Goal: Transaction & Acquisition: Book appointment/travel/reservation

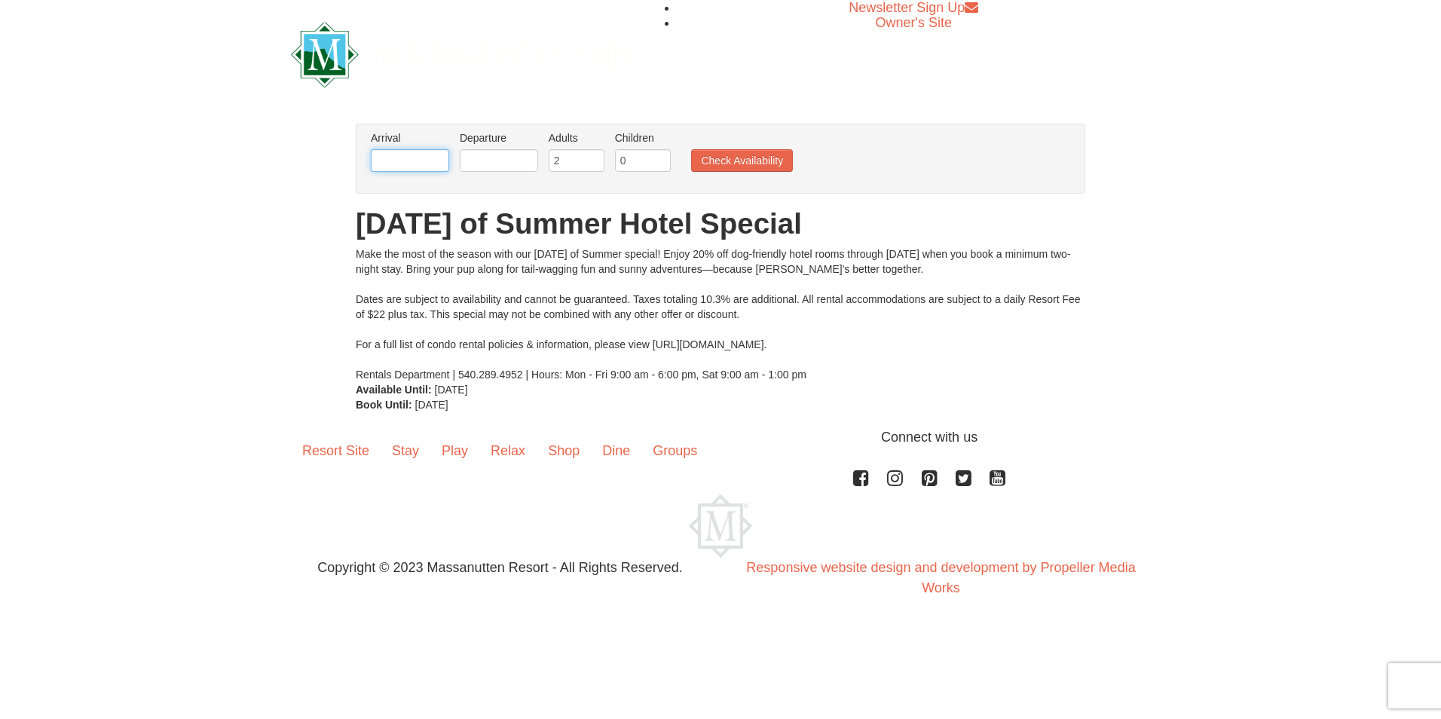
click at [399, 156] on input "text" at bounding box center [410, 160] width 78 height 23
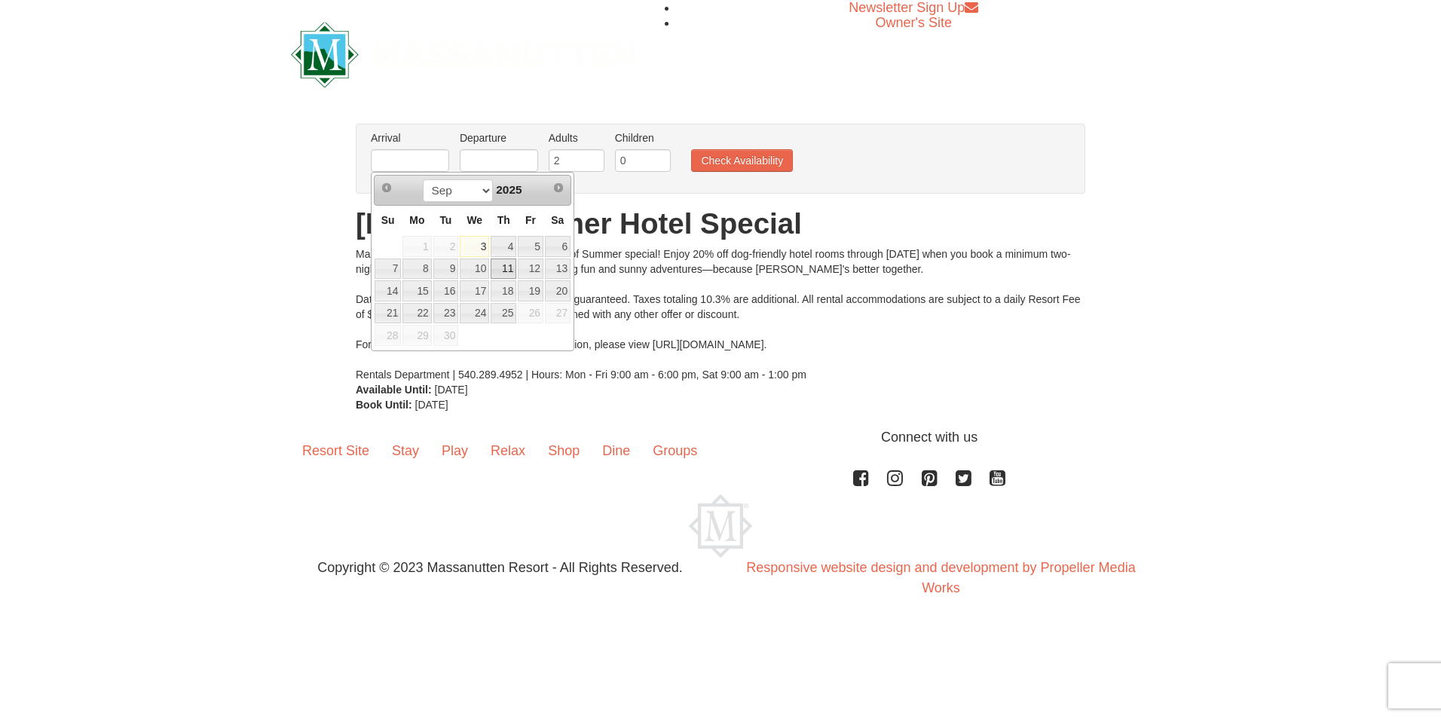
click at [500, 264] on link "11" at bounding box center [504, 269] width 26 height 21
type input "[DATE]"
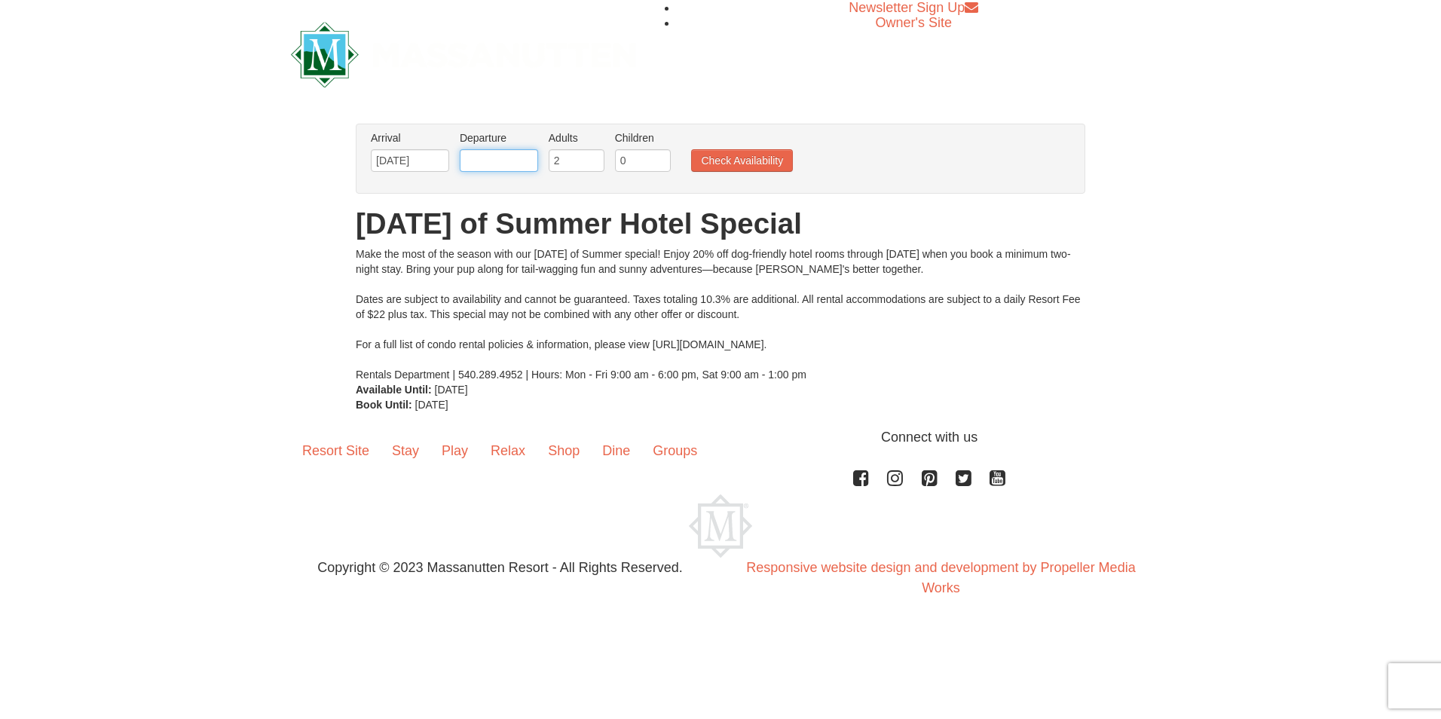
click at [527, 155] on input "text" at bounding box center [499, 160] width 78 height 23
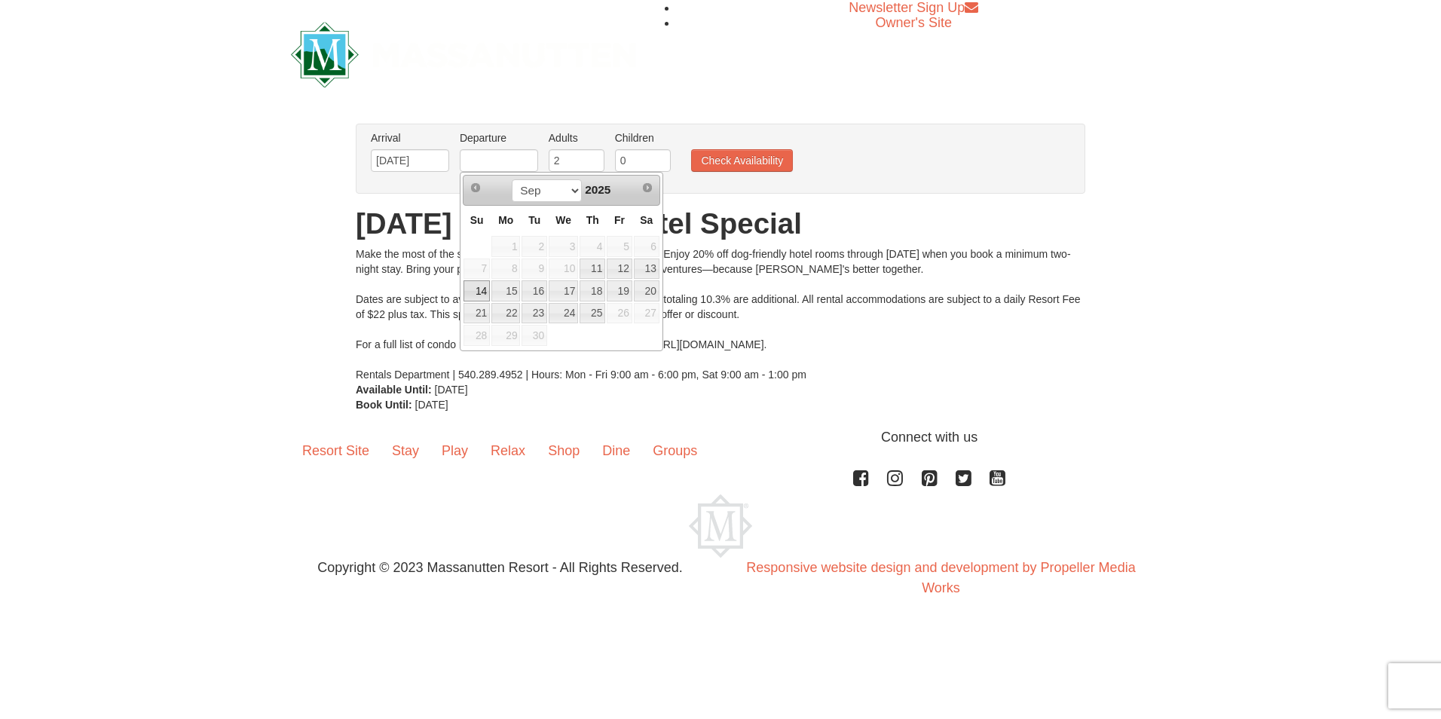
click at [483, 289] on link "14" at bounding box center [477, 290] width 26 height 21
type input "[DATE]"
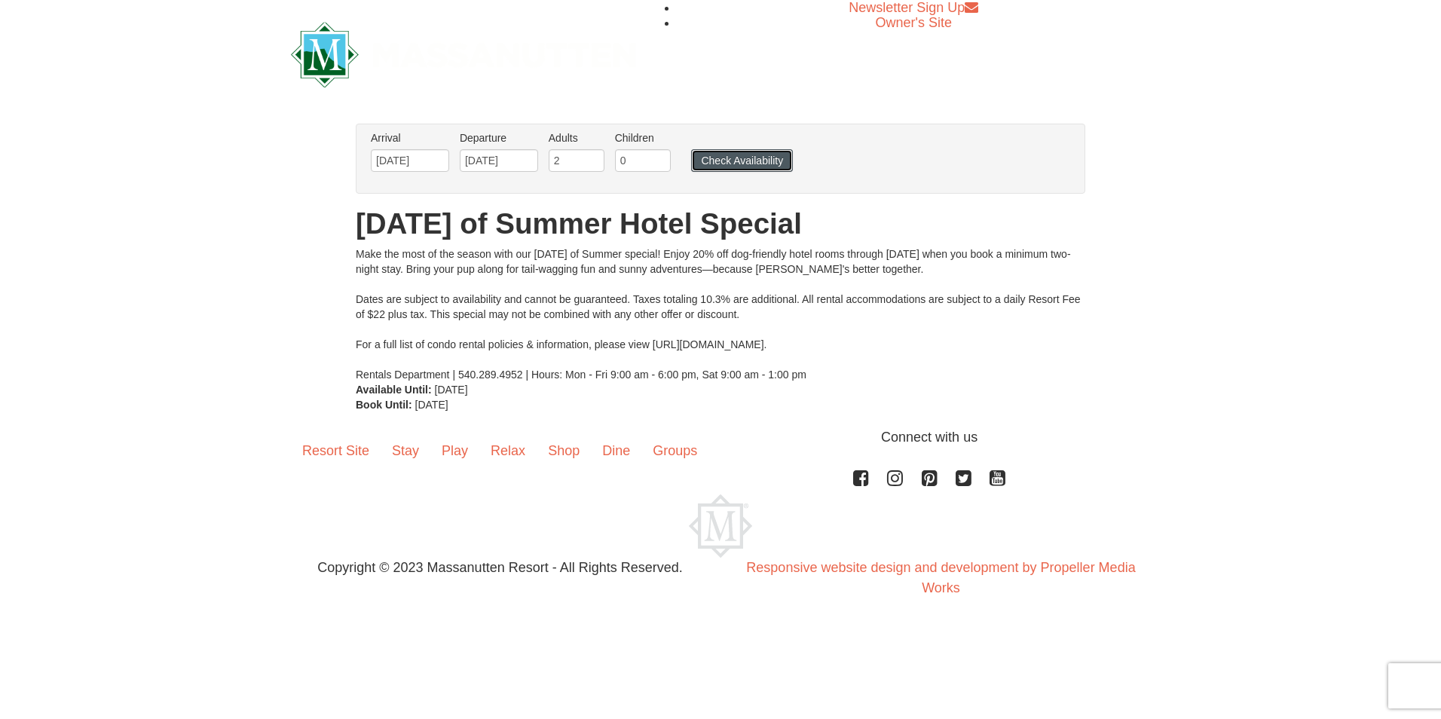
click at [735, 164] on button "Check Availability" at bounding box center [742, 160] width 102 height 23
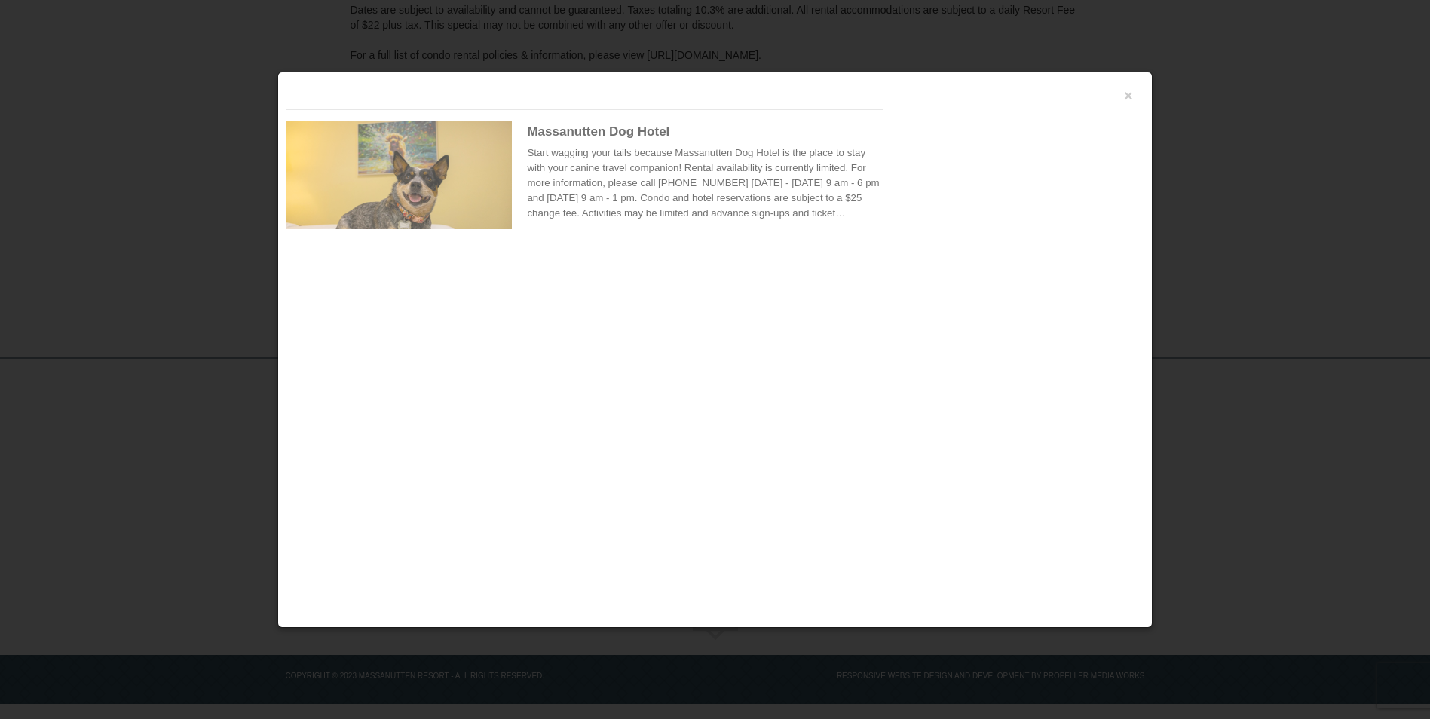
scroll to position [252, 0]
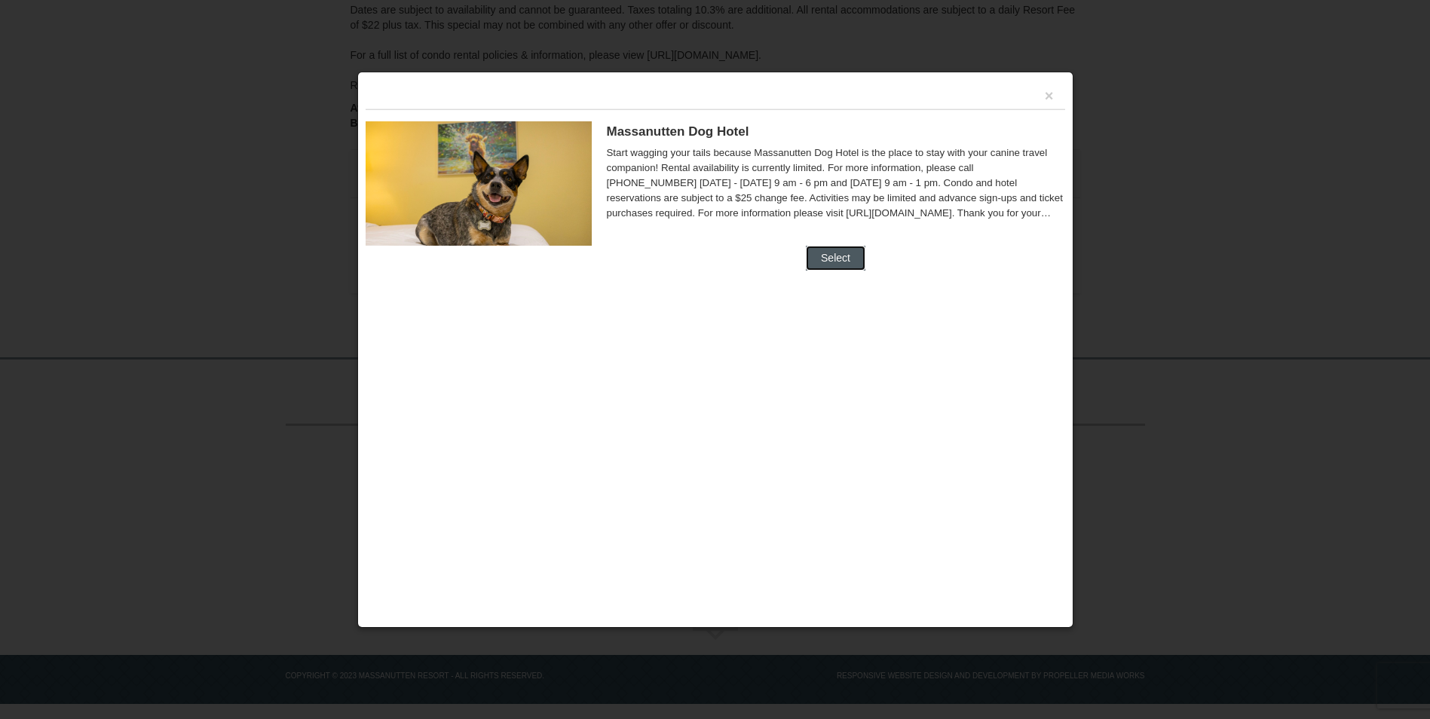
click at [833, 252] on button "Select" at bounding box center [836, 258] width 60 height 24
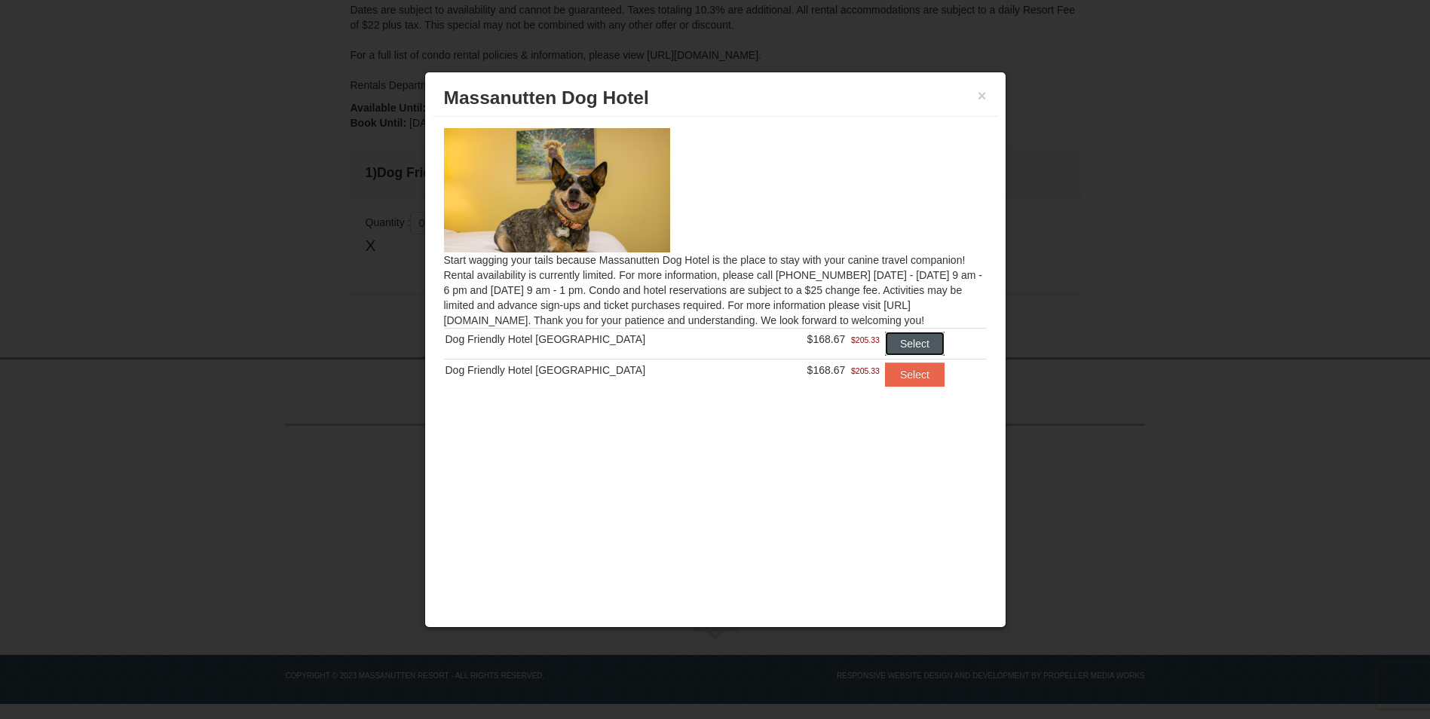
click at [896, 341] on button "Select" at bounding box center [915, 344] width 60 height 24
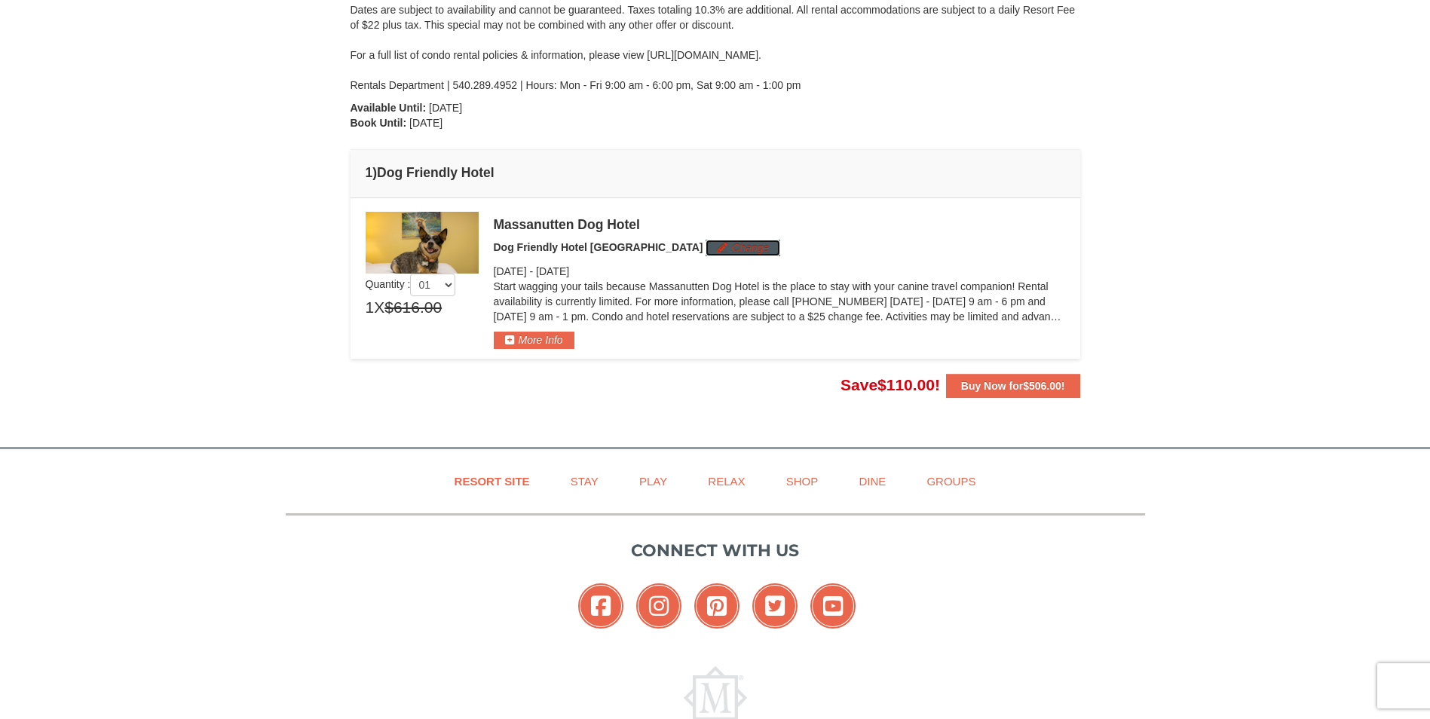
click at [705, 249] on button "Change" at bounding box center [742, 248] width 75 height 17
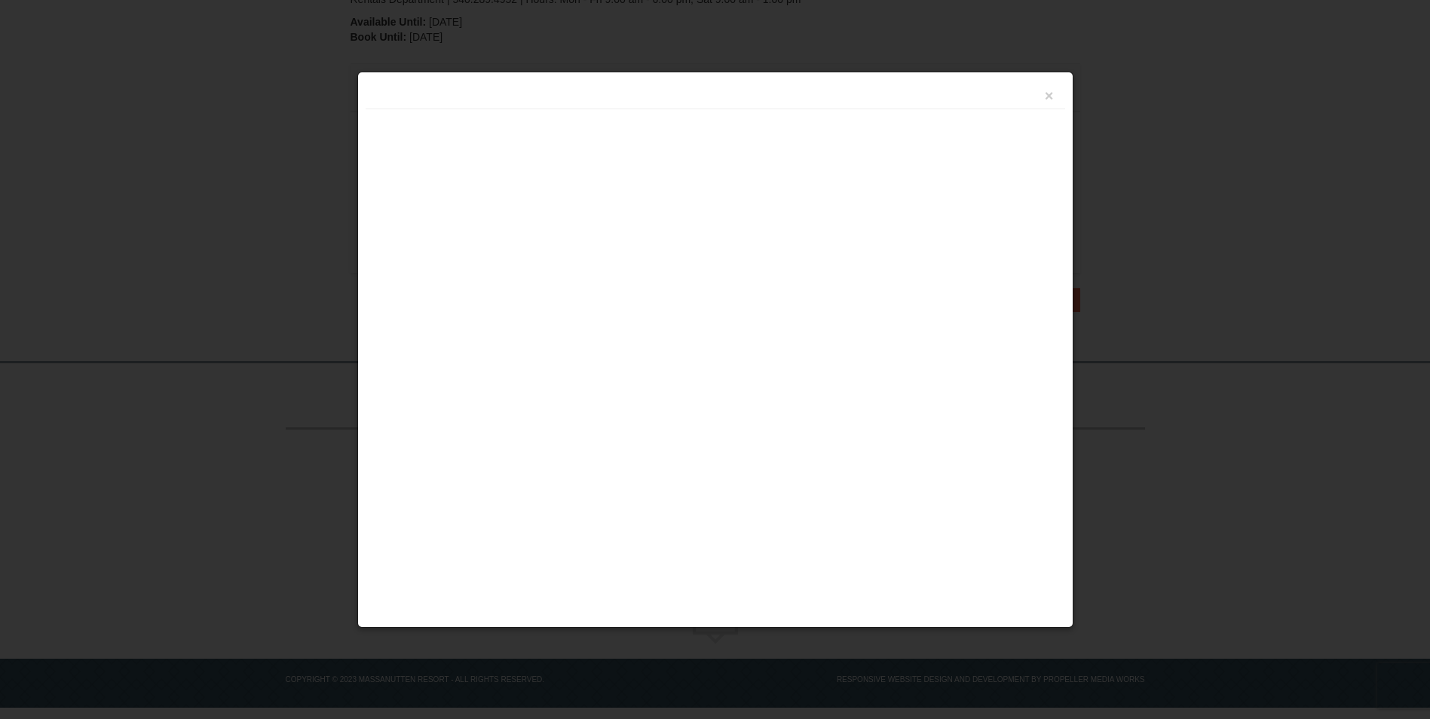
scroll to position [342, 0]
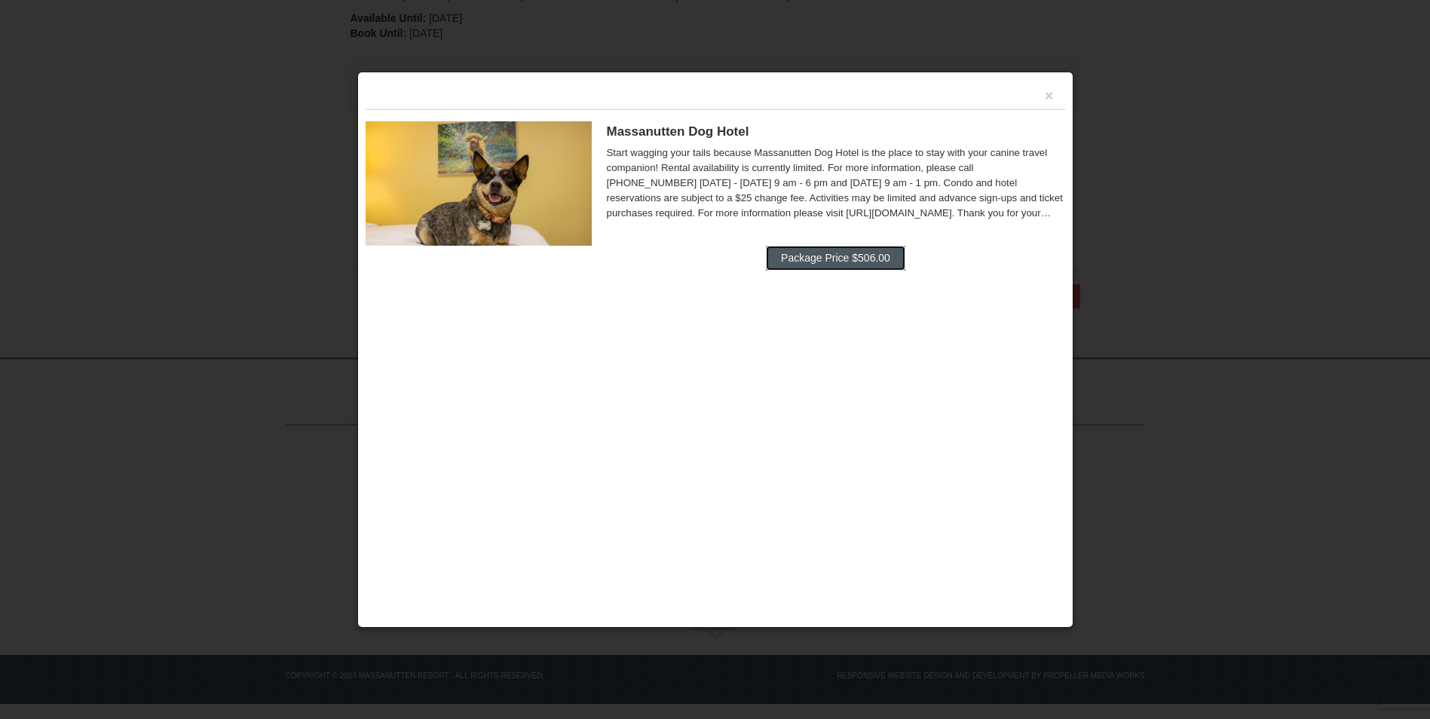
click at [831, 249] on button "Package Price $506.00" at bounding box center [835, 258] width 139 height 24
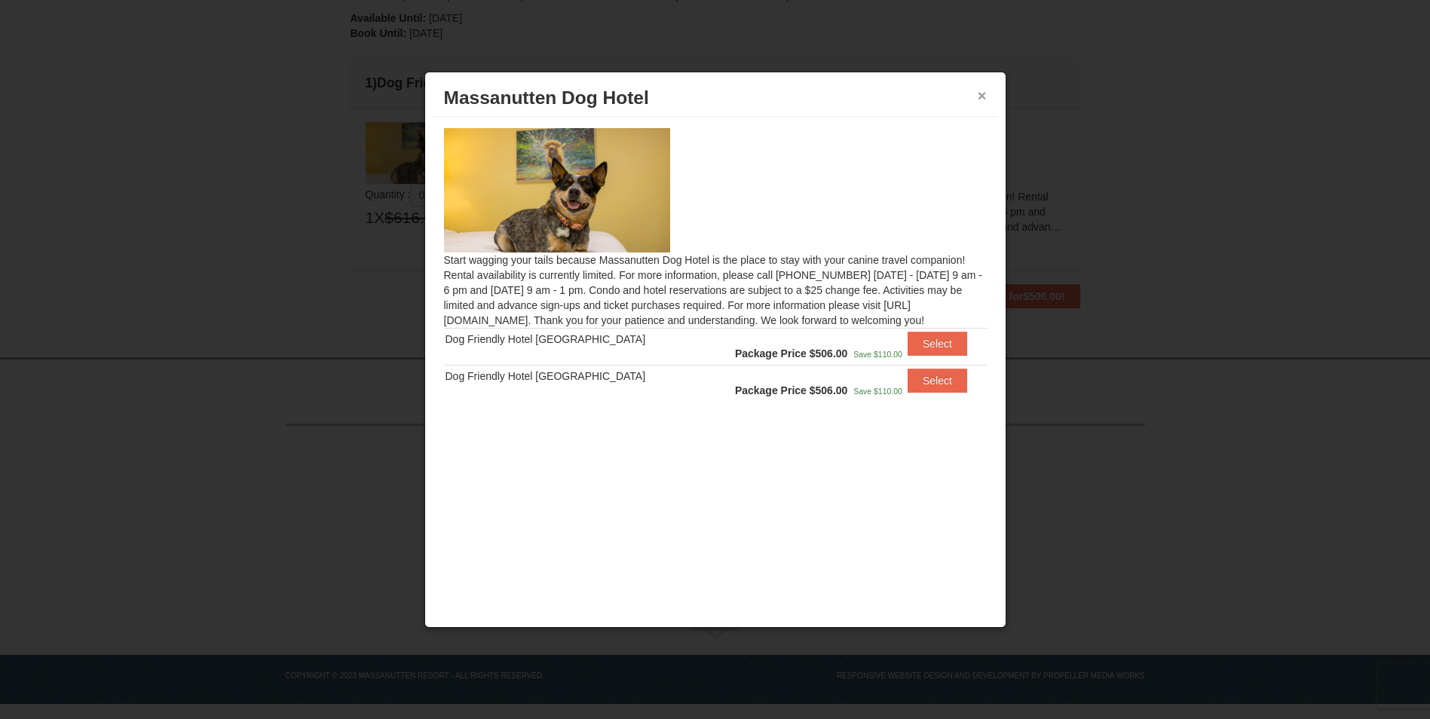
click at [979, 98] on button "×" at bounding box center [982, 95] width 9 height 15
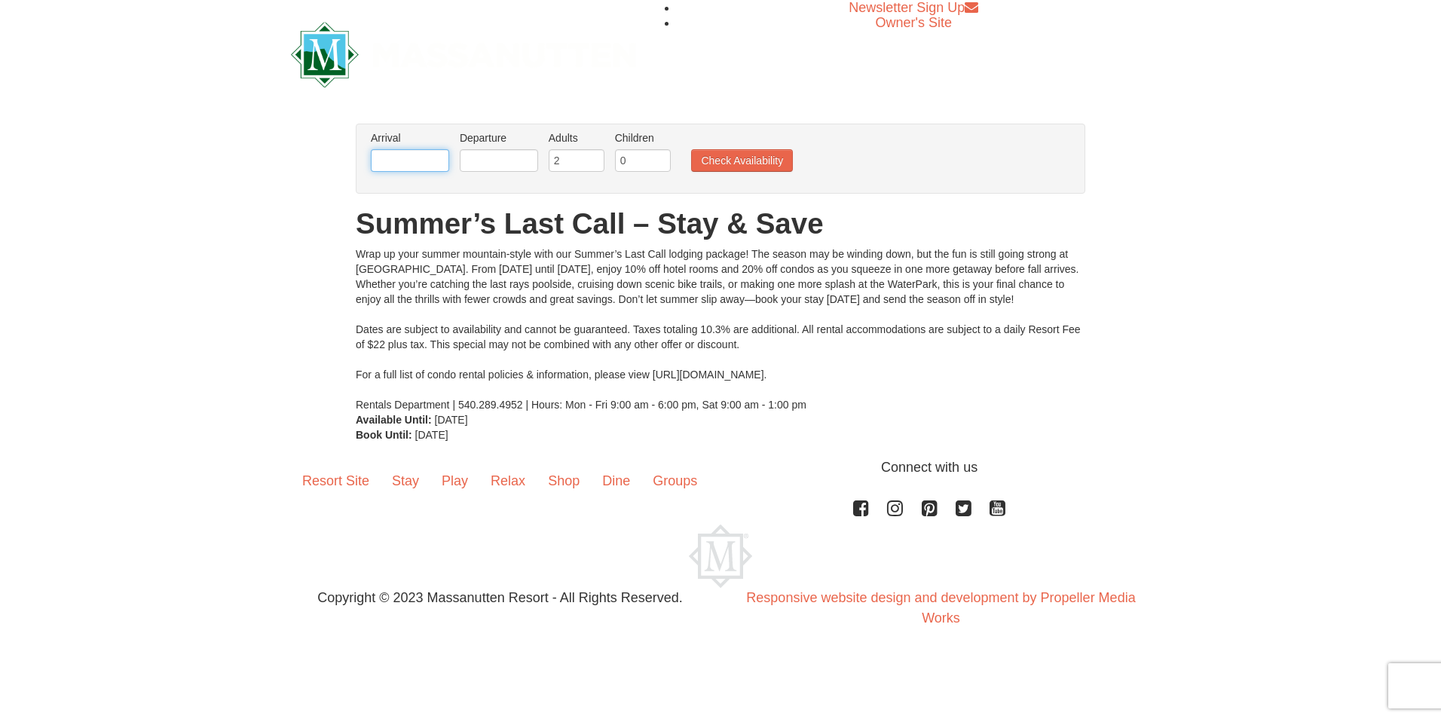
click at [429, 159] on input "text" at bounding box center [410, 160] width 78 height 23
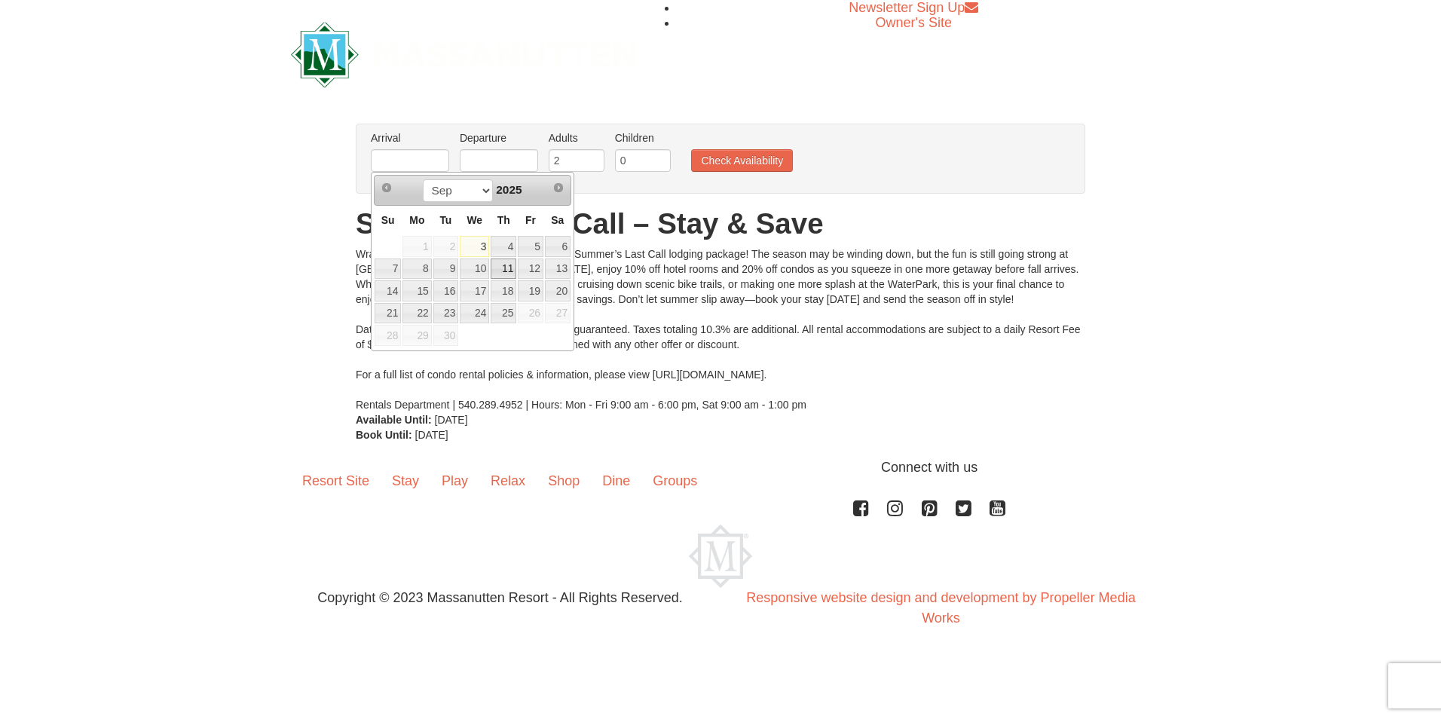
click at [505, 269] on link "11" at bounding box center [504, 269] width 26 height 21
type input "[DATE]"
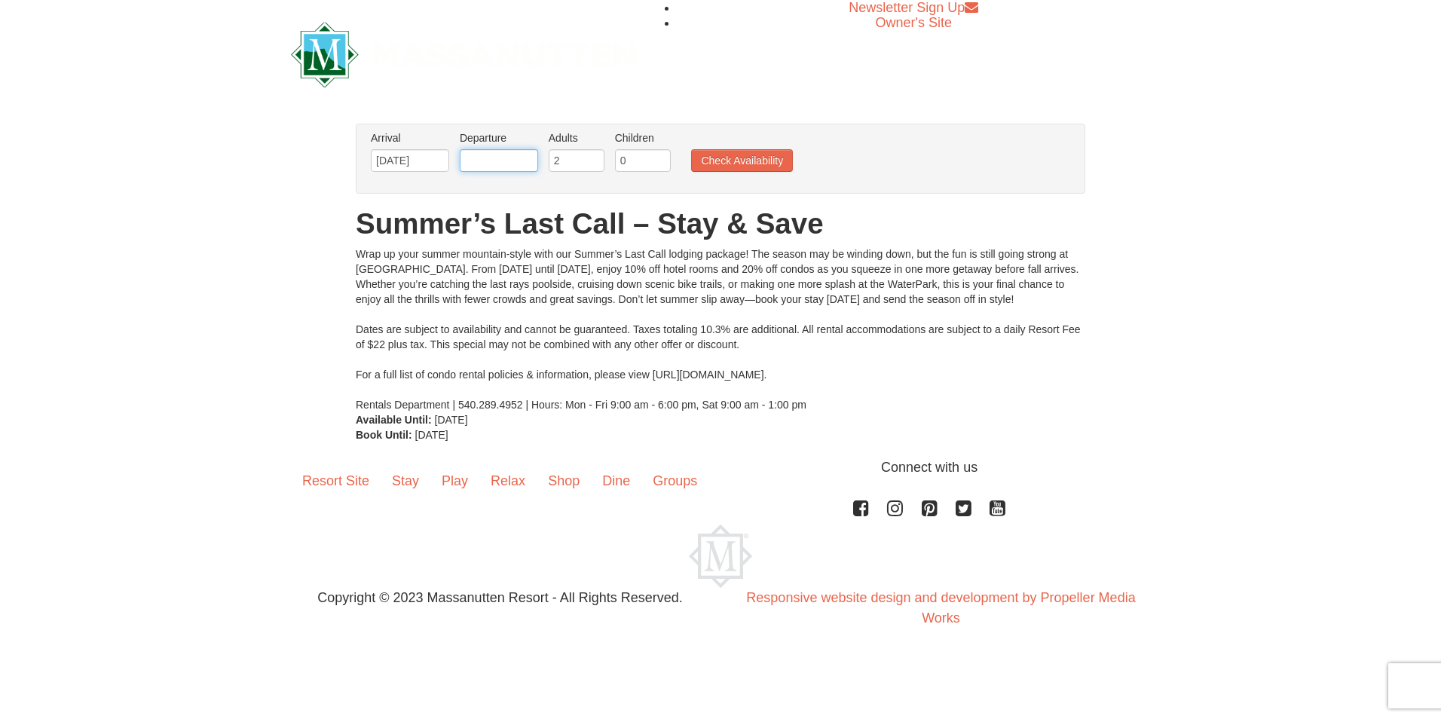
click at [509, 160] on input "text" at bounding box center [499, 160] width 78 height 23
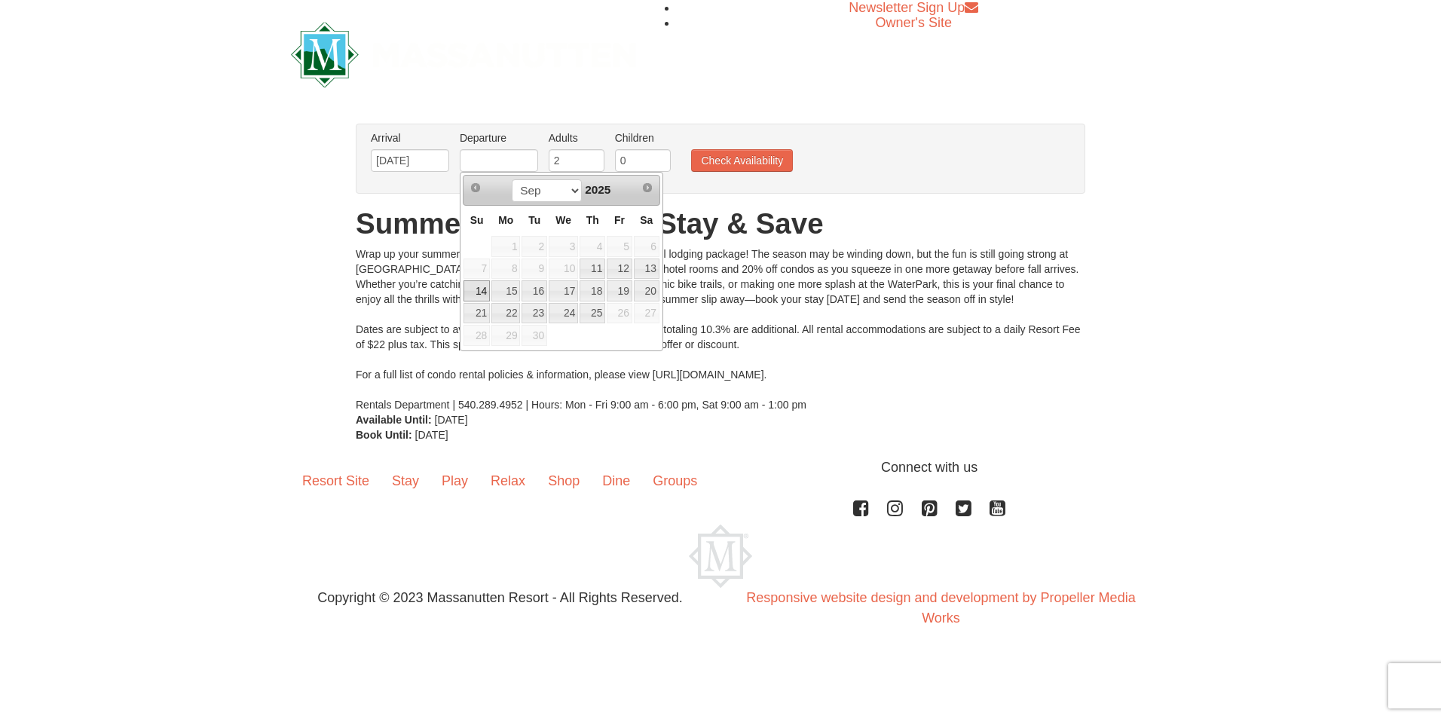
click at [474, 286] on link "14" at bounding box center [477, 290] width 26 height 21
type input "[DATE]"
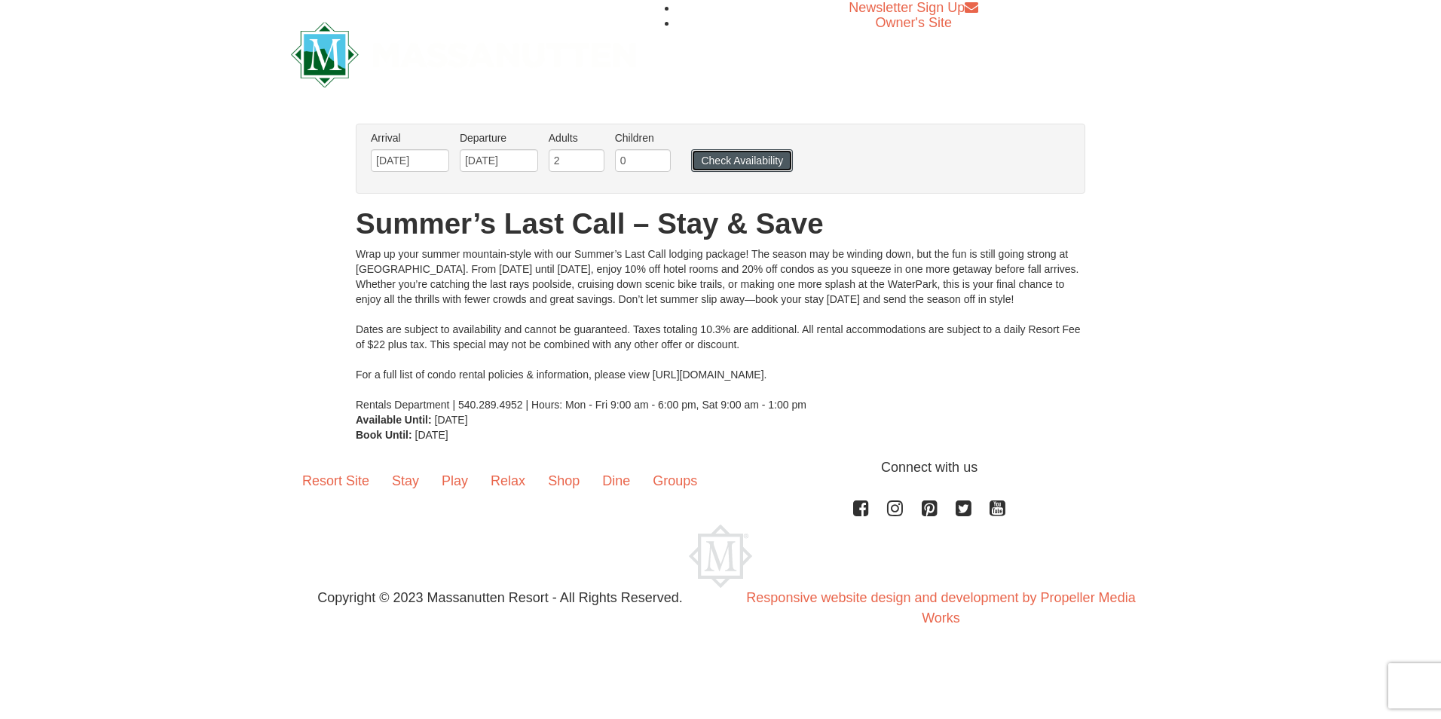
click at [732, 161] on button "Check Availability" at bounding box center [742, 160] width 102 height 23
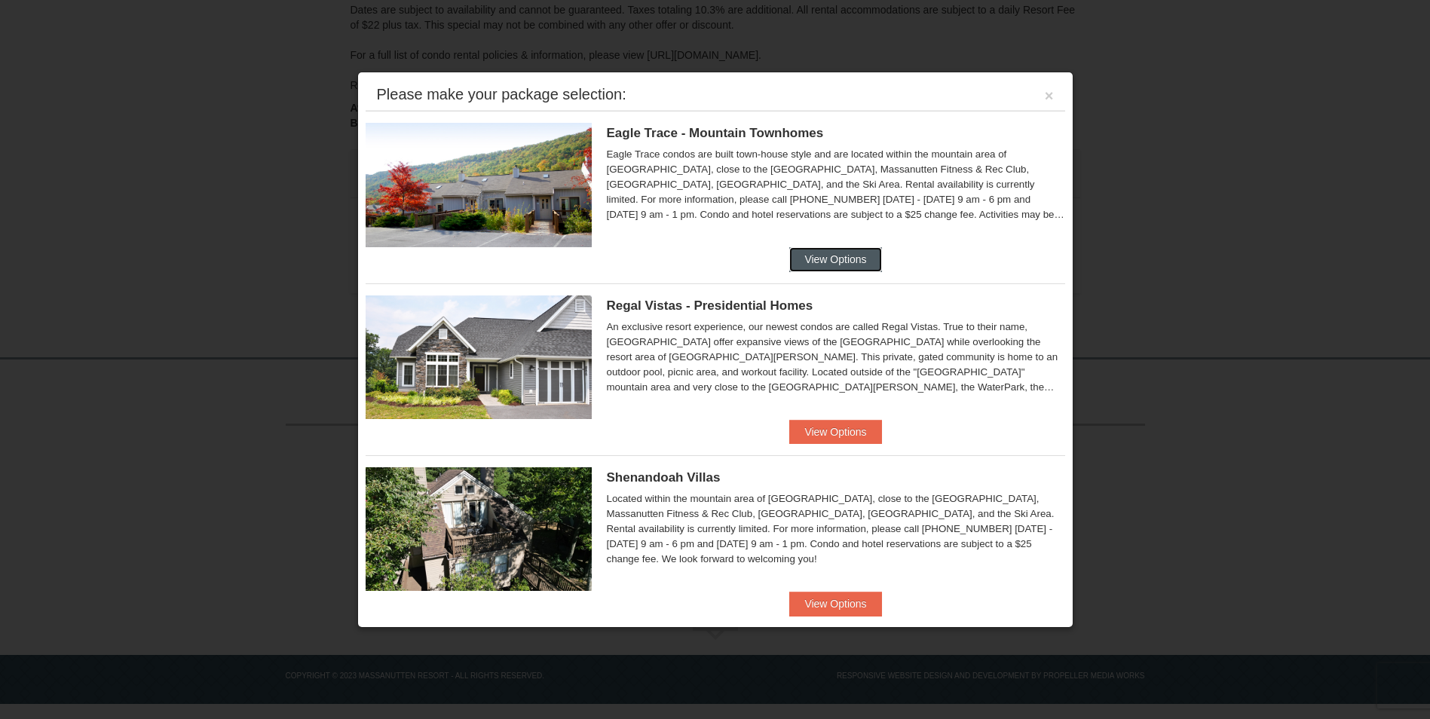
click at [806, 259] on button "View Options" at bounding box center [835, 259] width 92 height 24
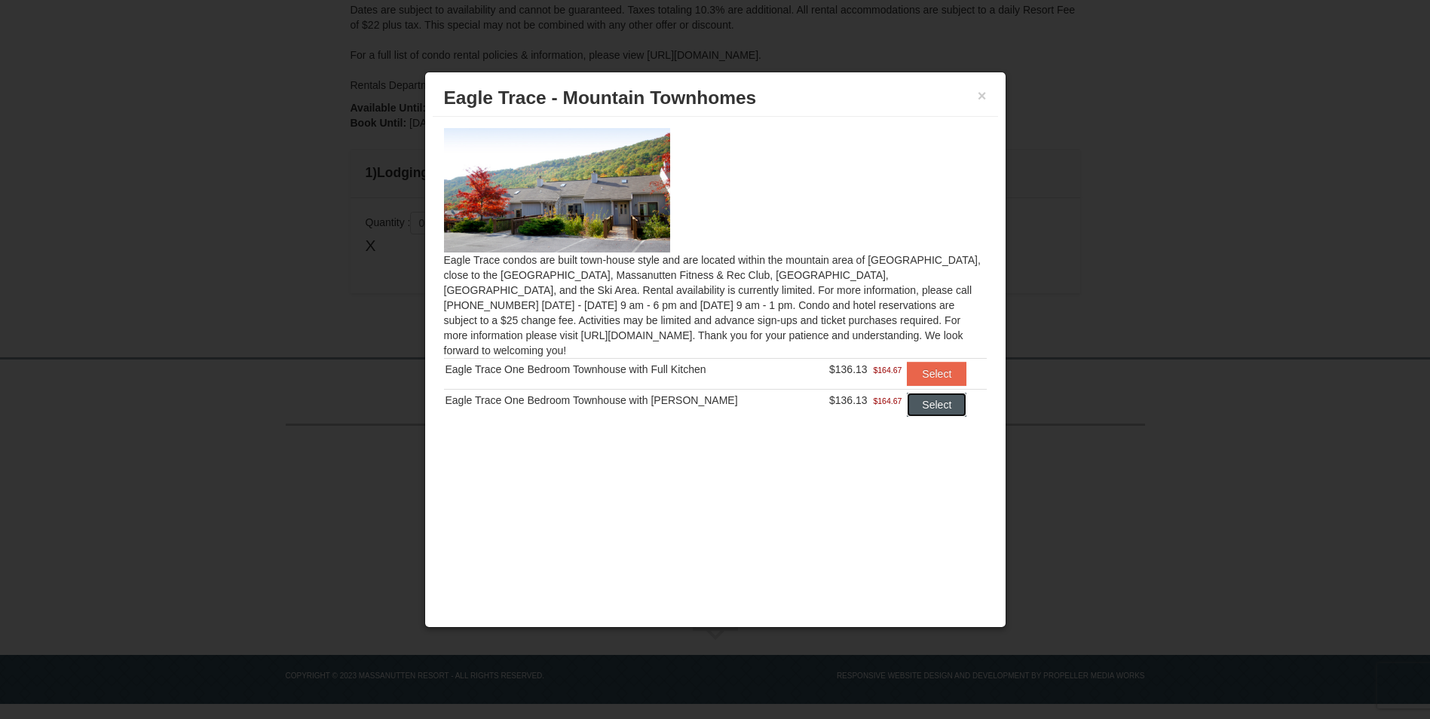
click at [923, 397] on button "Select" at bounding box center [937, 405] width 60 height 24
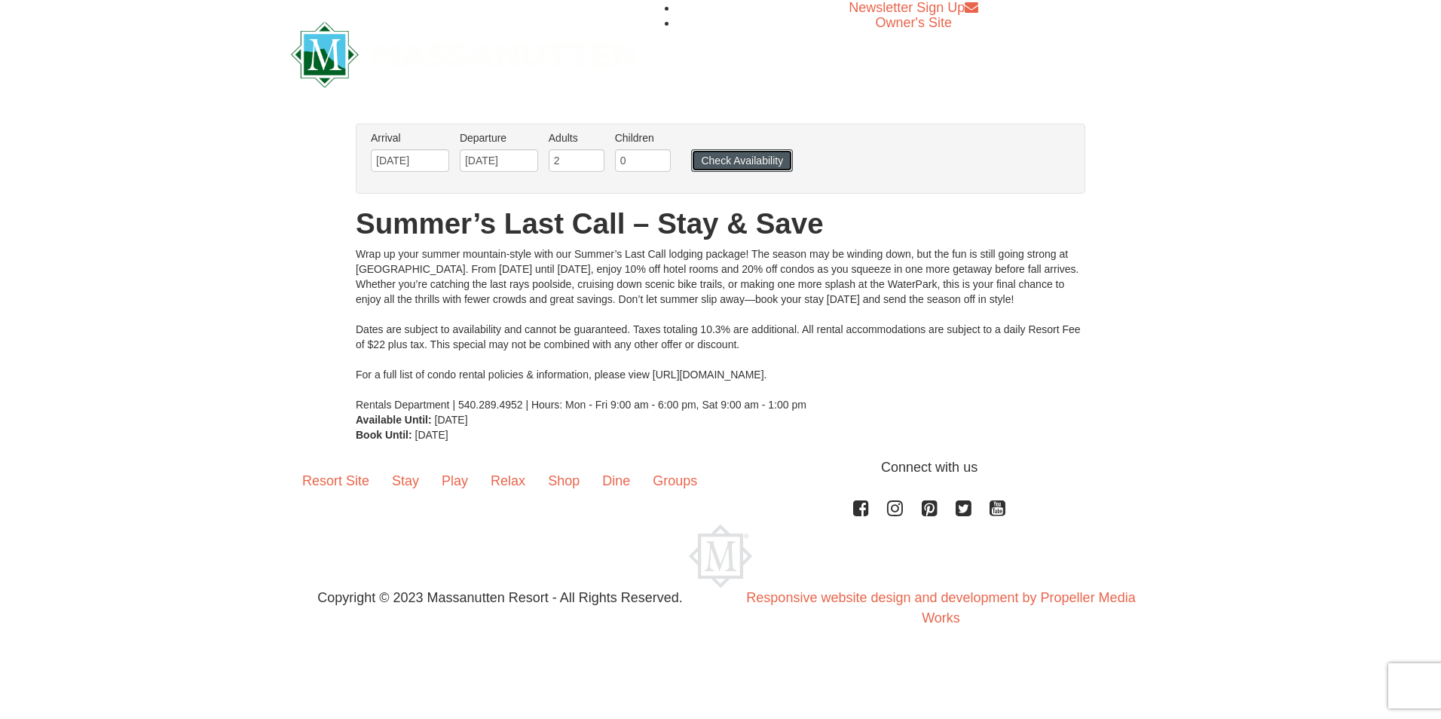
click at [715, 169] on button "Check Availability" at bounding box center [742, 160] width 102 height 23
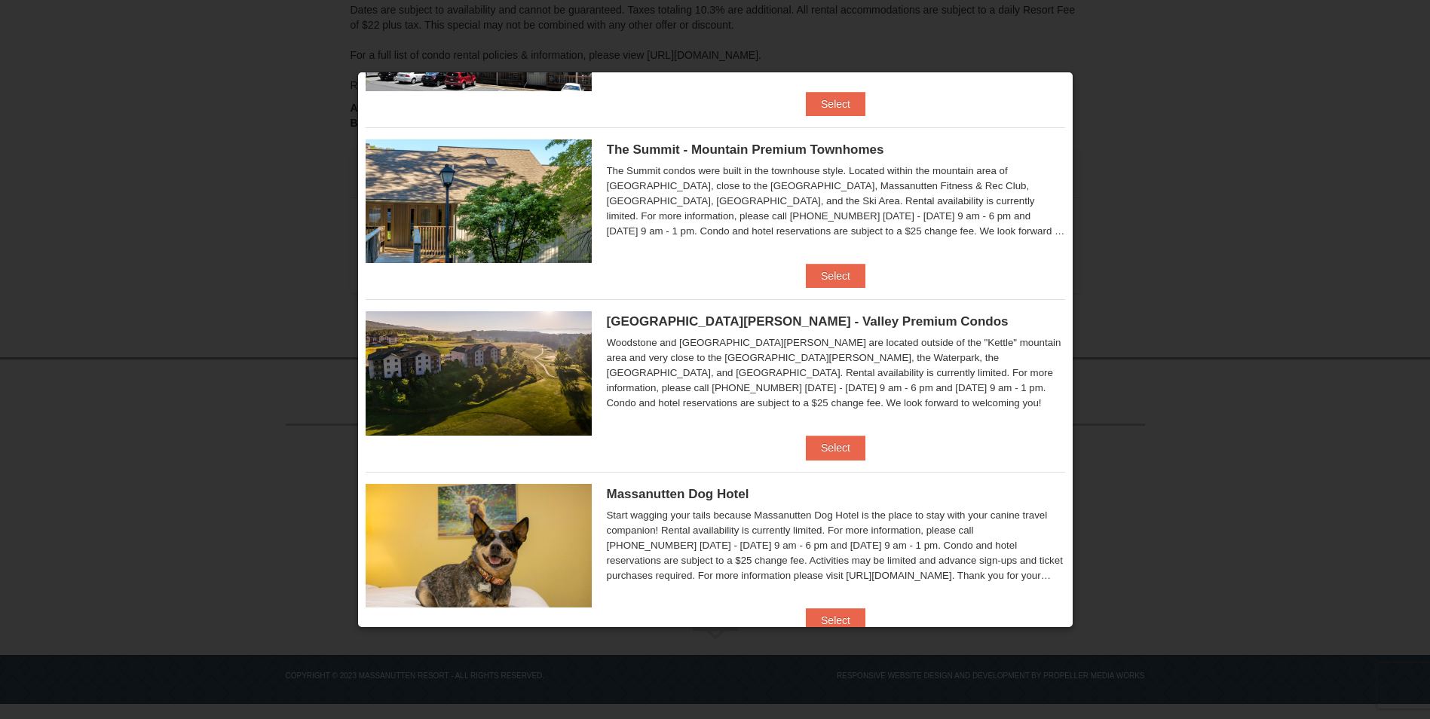
scroll to position [678, 0]
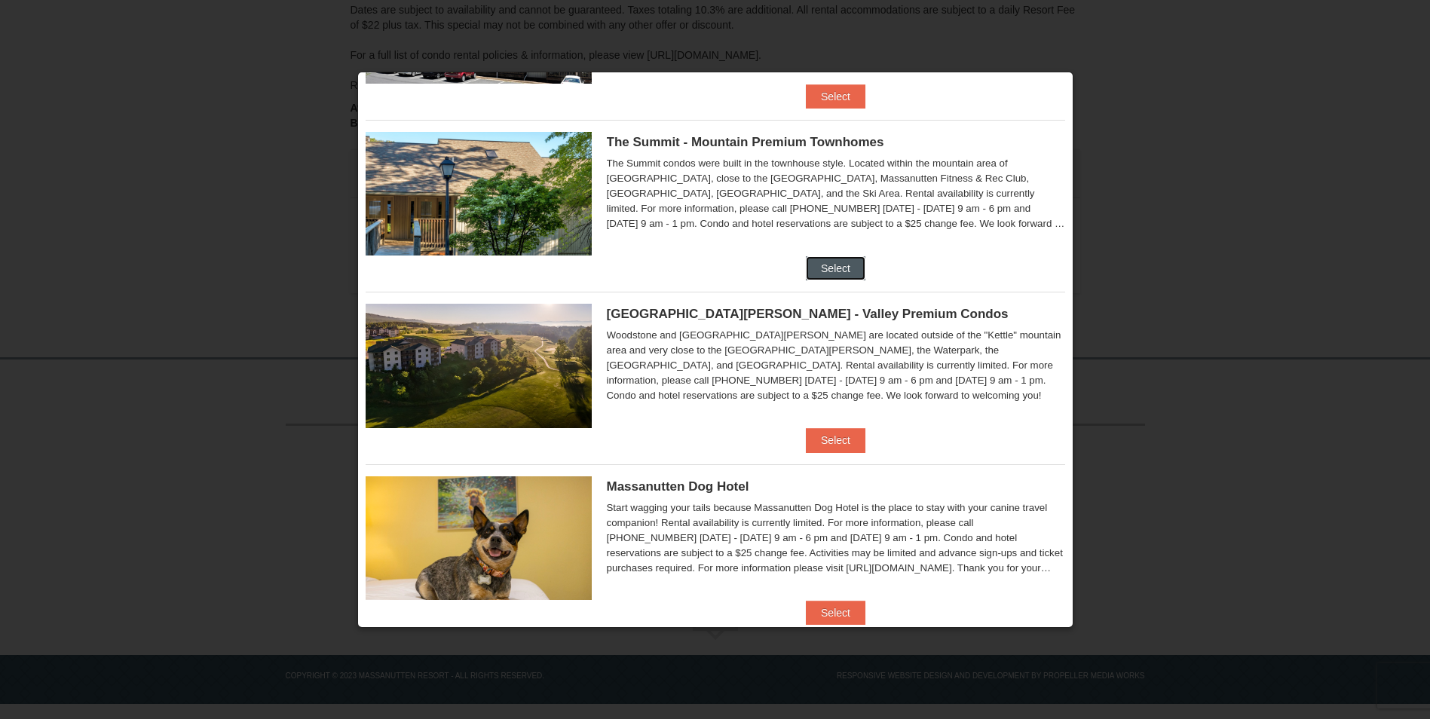
click at [817, 271] on button "Select" at bounding box center [836, 268] width 60 height 24
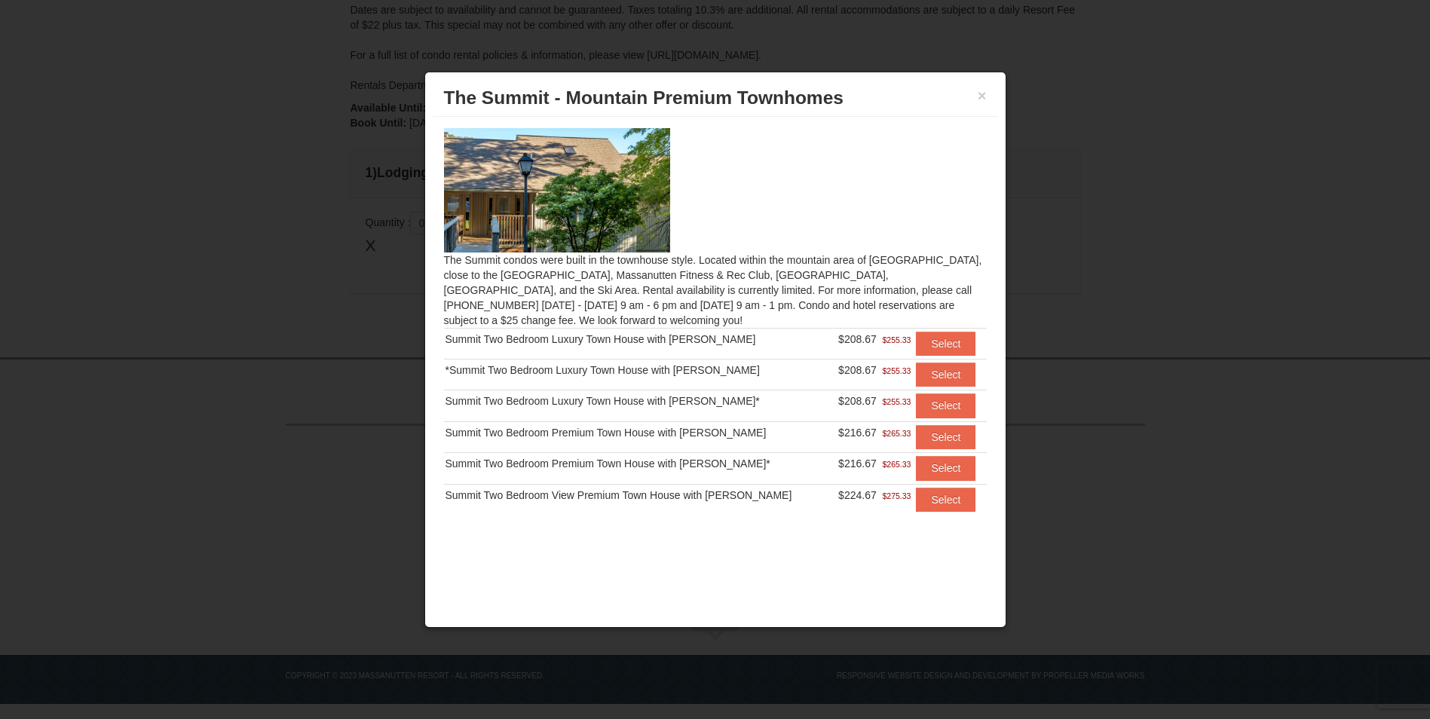
click at [976, 95] on h3 "The Summit - Mountain Premium Townhomes" at bounding box center [715, 98] width 543 height 23
click at [984, 95] on button "×" at bounding box center [982, 95] width 9 height 15
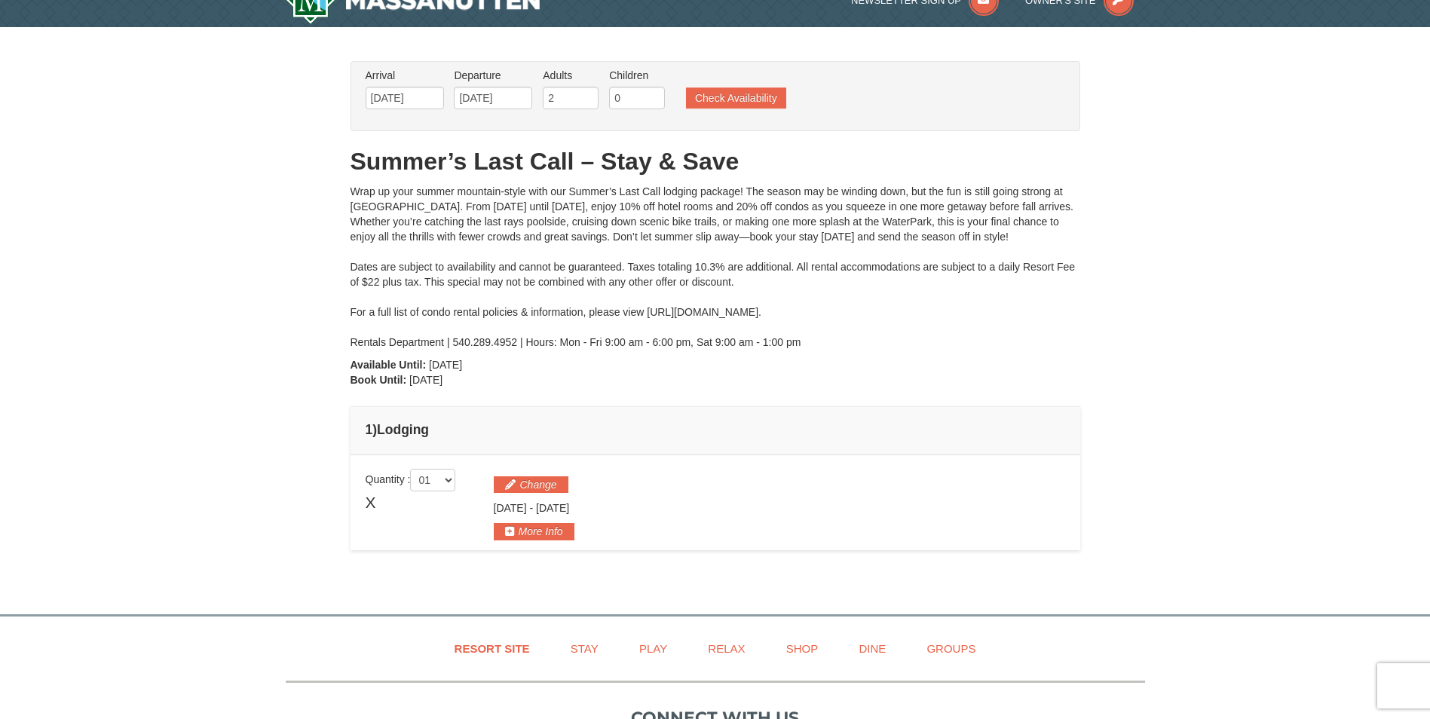
scroll to position [0, 0]
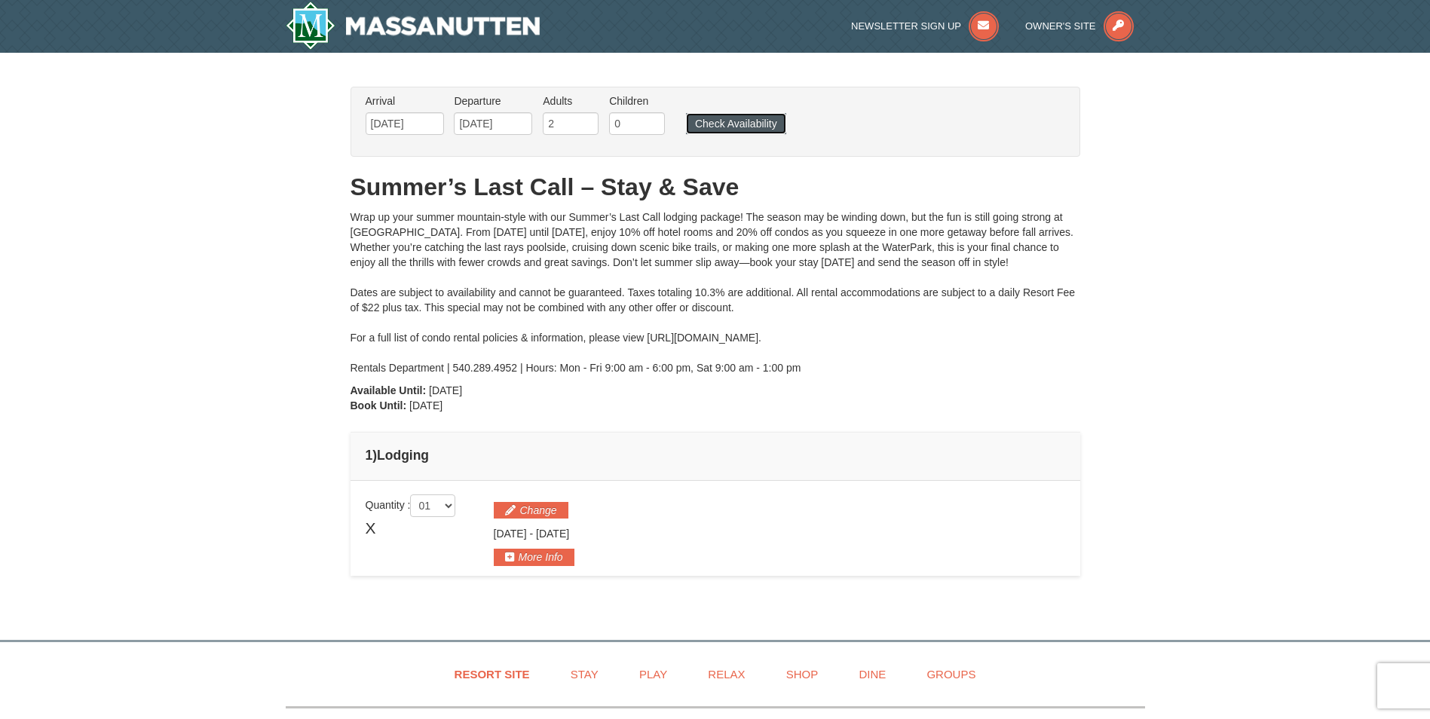
click at [765, 127] on button "Check Availability" at bounding box center [736, 123] width 100 height 21
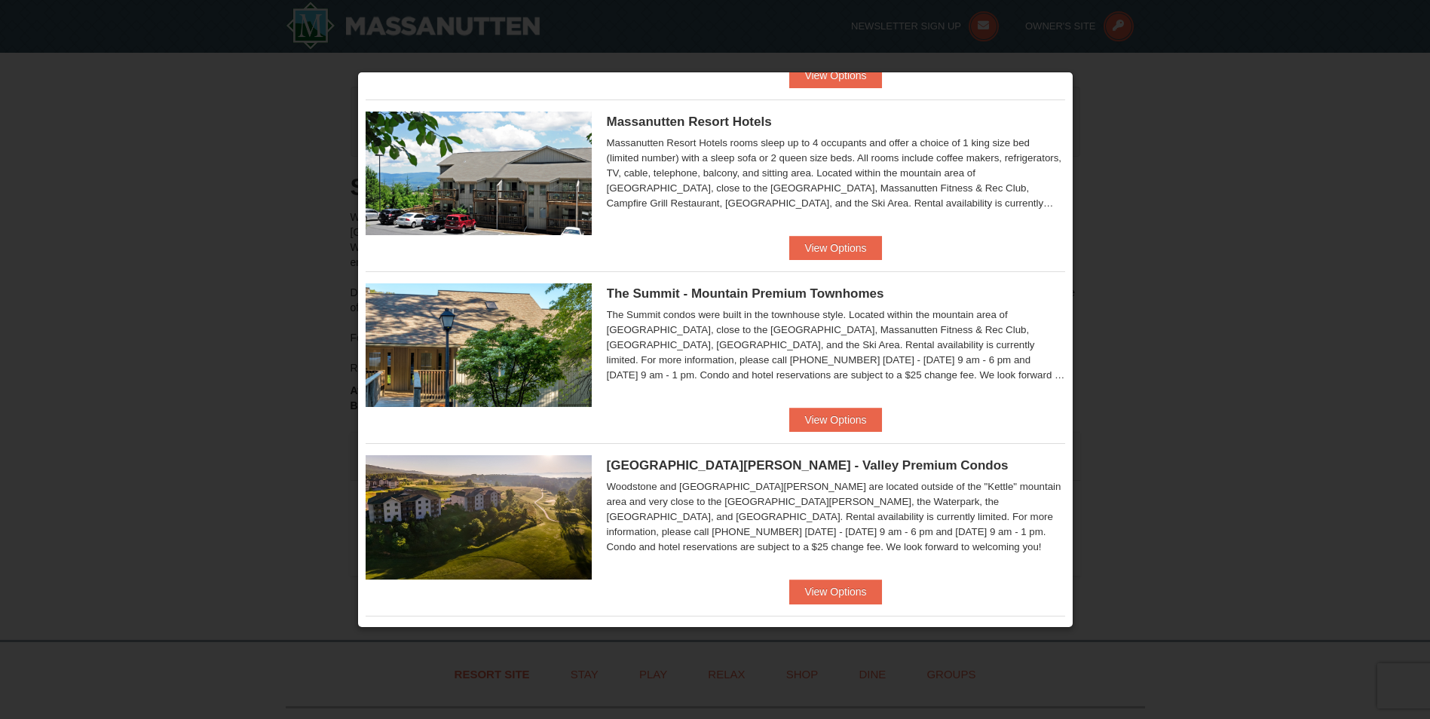
scroll to position [485, 0]
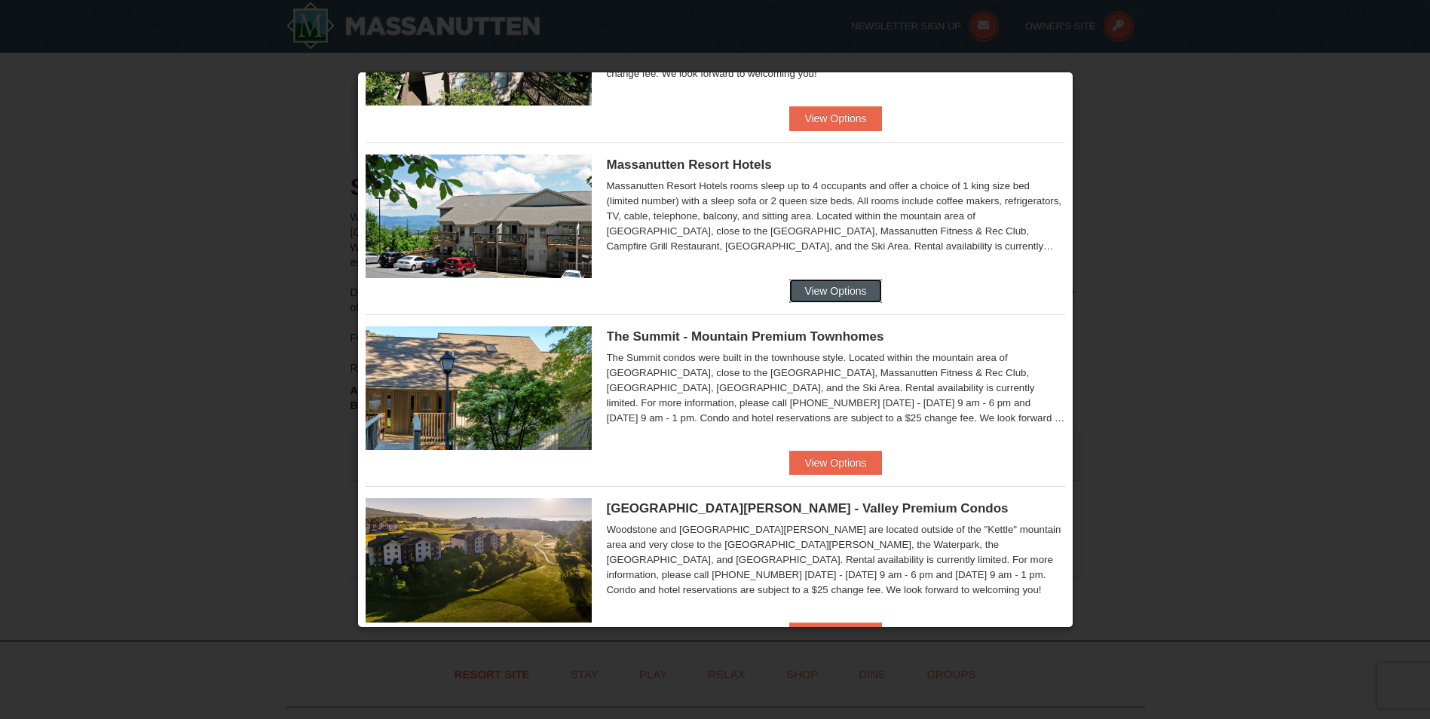
click at [838, 283] on button "View Options" at bounding box center [835, 291] width 92 height 24
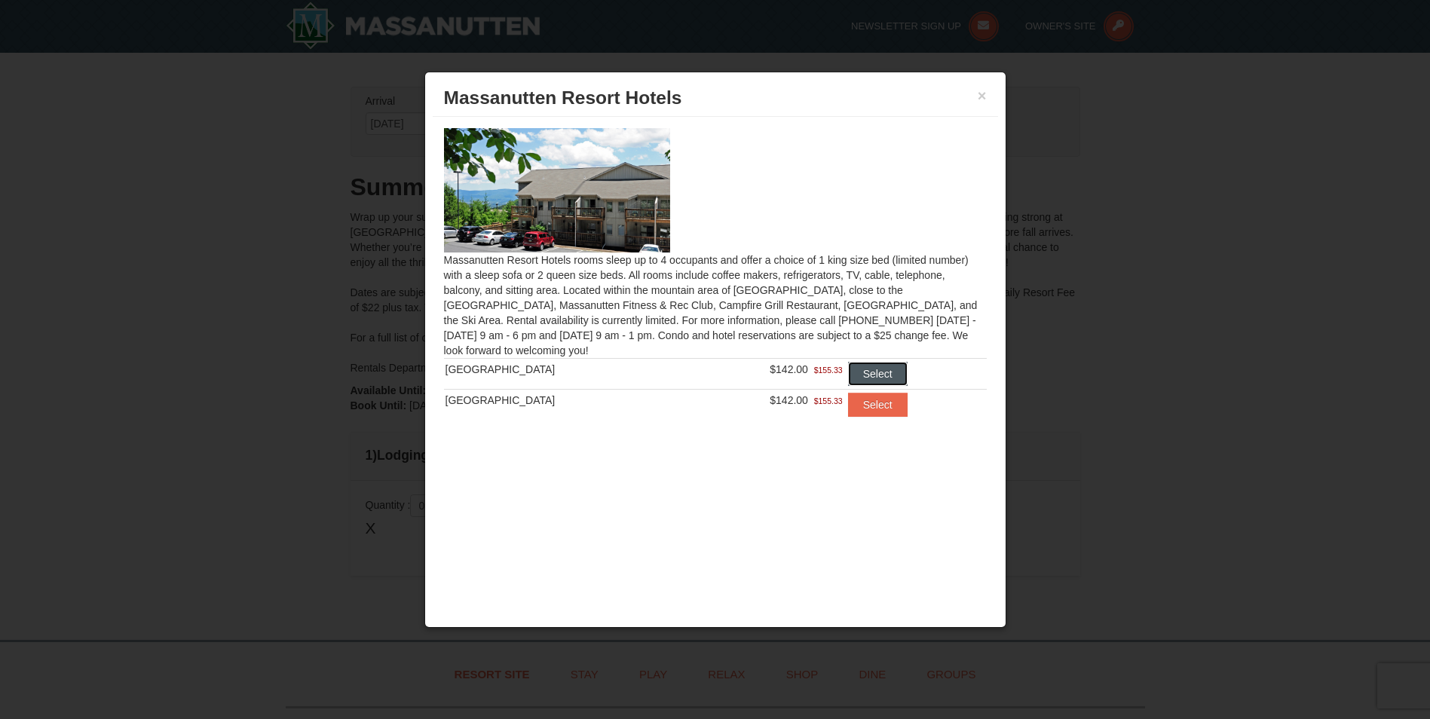
click at [885, 372] on button "Select" at bounding box center [878, 374] width 60 height 24
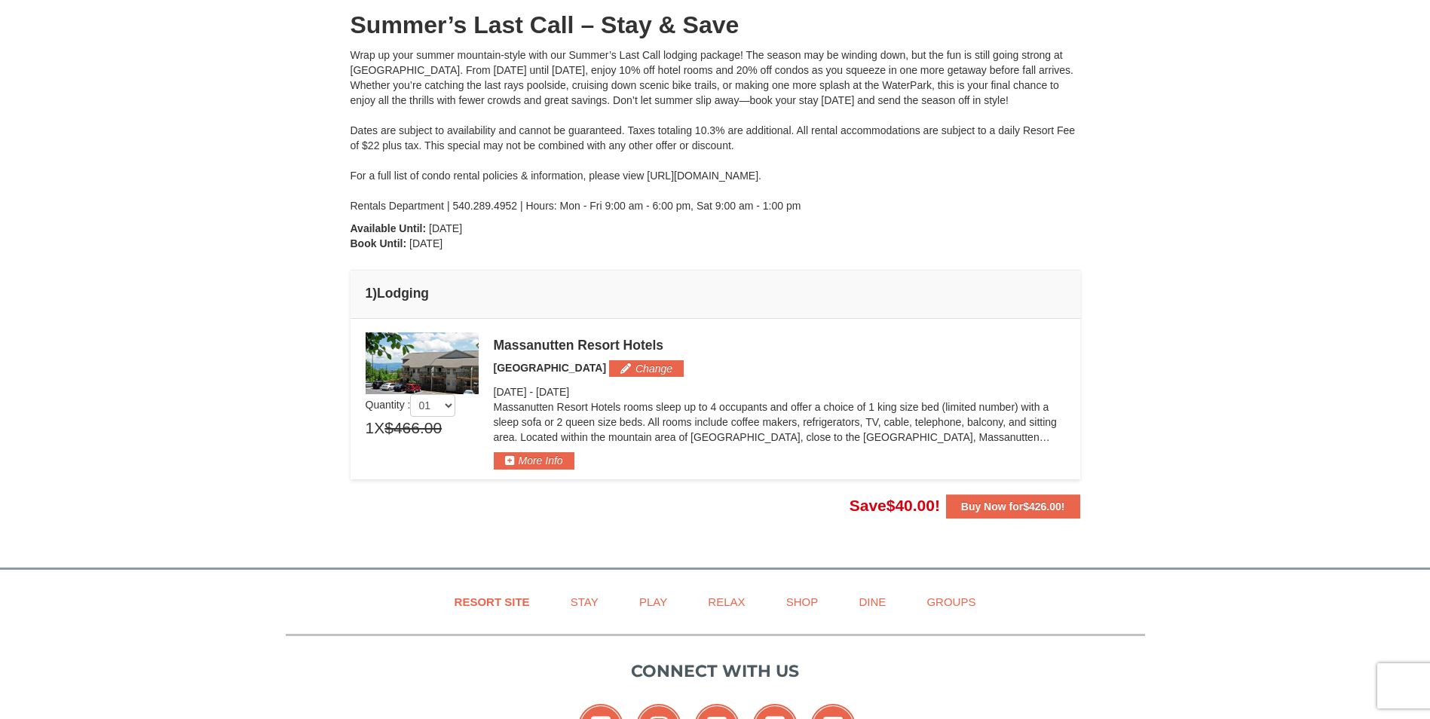
scroll to position [226, 0]
